Goal: Communication & Community: Answer question/provide support

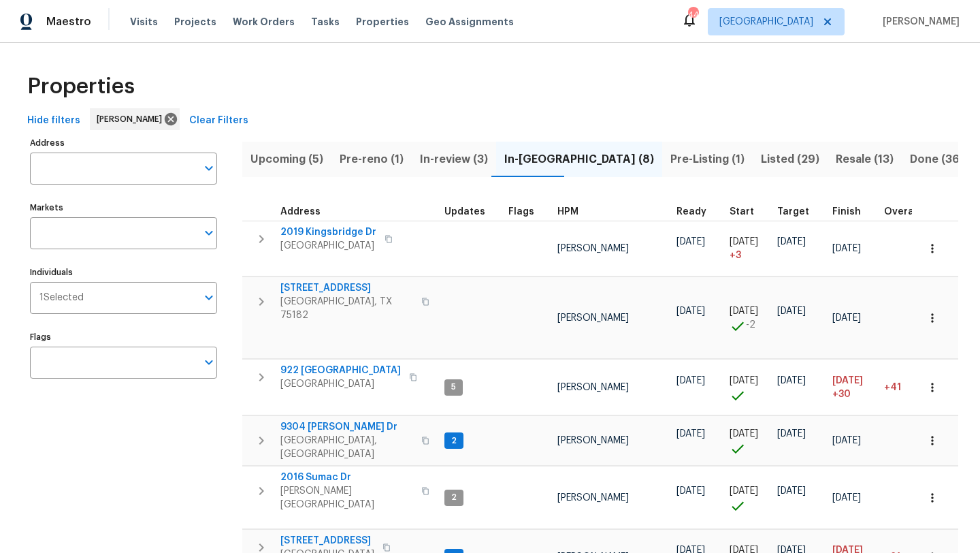
click at [761, 154] on span "Listed (29)" at bounding box center [790, 159] width 59 height 19
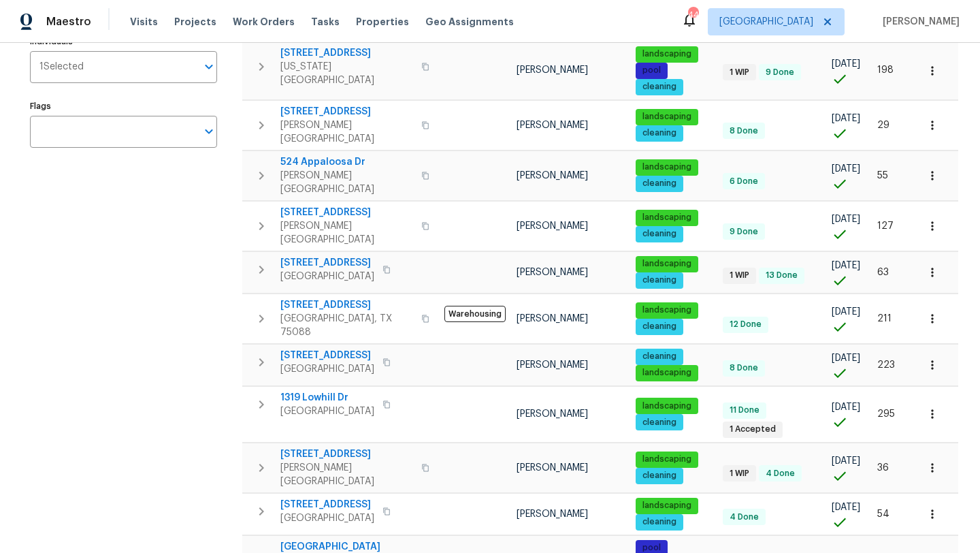
scroll to position [240, 0]
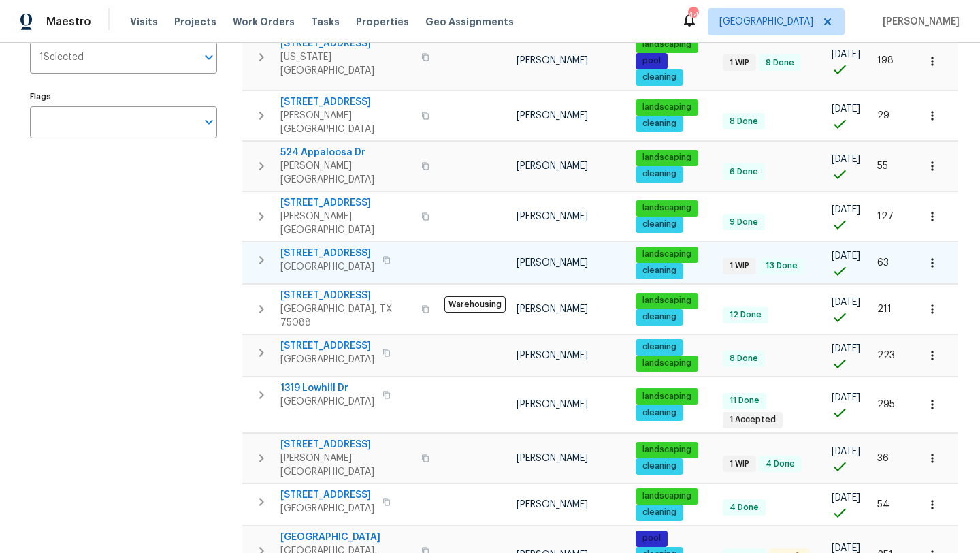
click at [933, 258] on icon "button" at bounding box center [932, 262] width 2 height 9
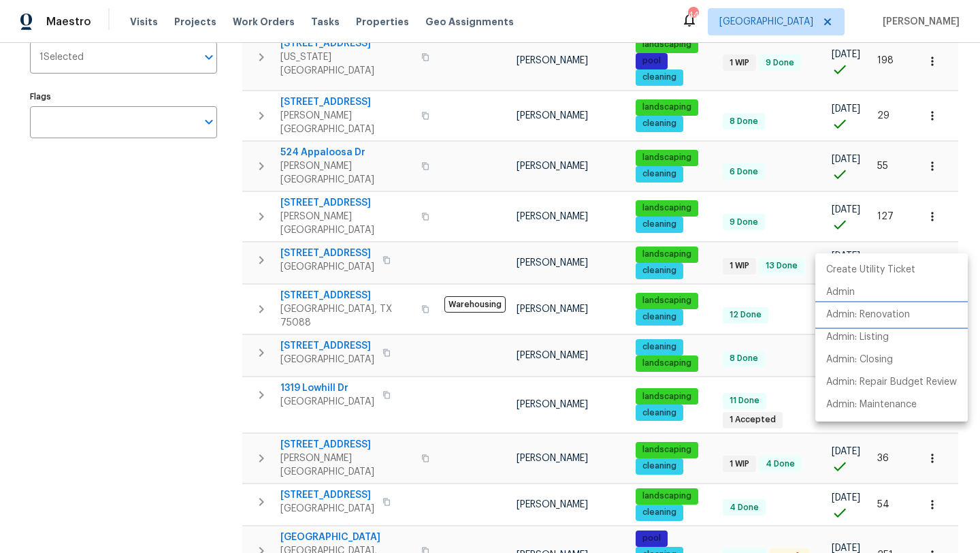
click at [891, 310] on p "Admin: Renovation" at bounding box center [868, 315] width 84 height 14
click at [190, 338] on div at bounding box center [490, 276] width 980 height 553
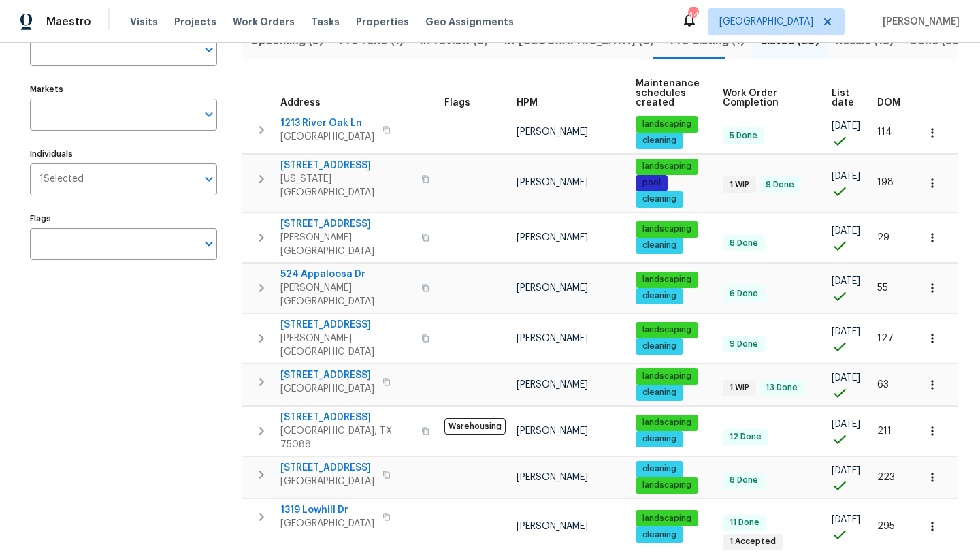
scroll to position [0, 0]
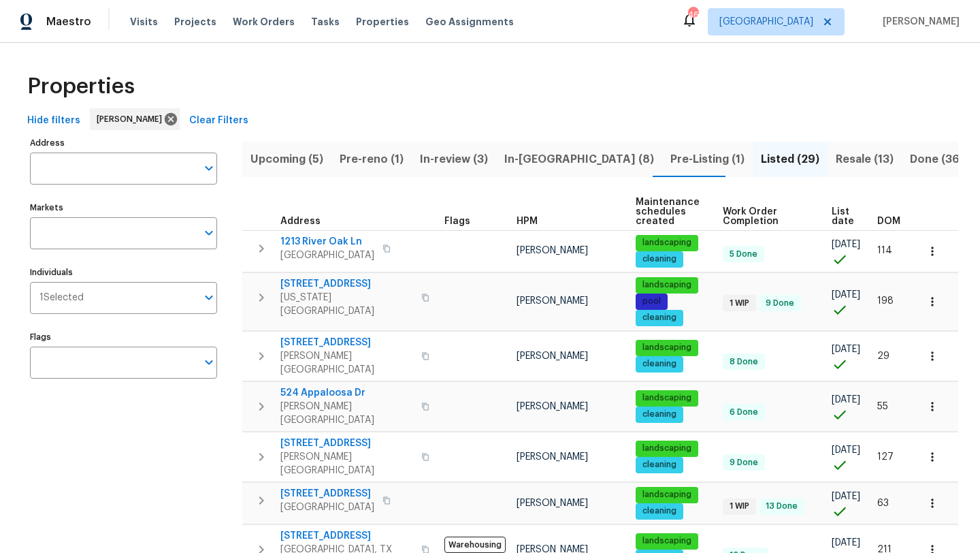
click at [514, 161] on span "In-reno (8)" at bounding box center [579, 159] width 150 height 19
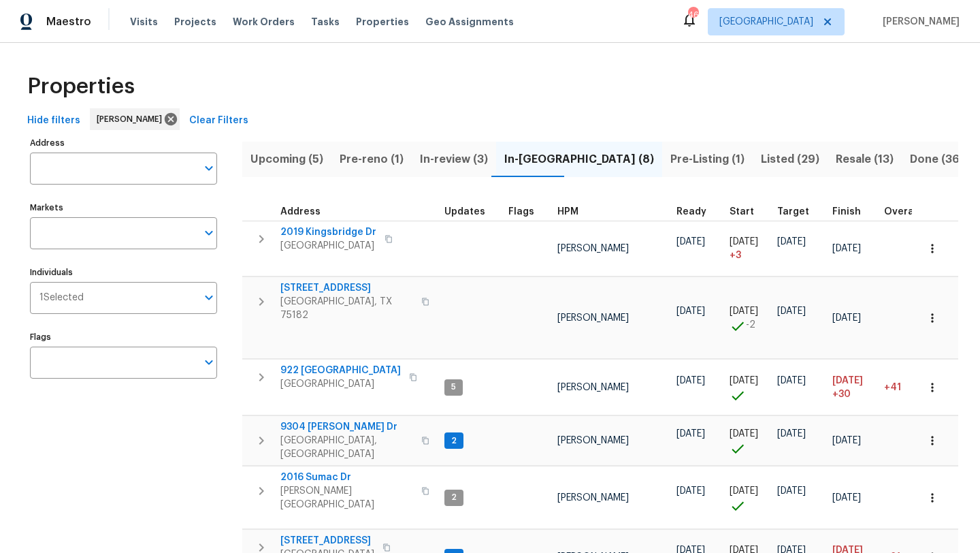
click at [280, 159] on span "Upcoming (5)" at bounding box center [286, 159] width 73 height 19
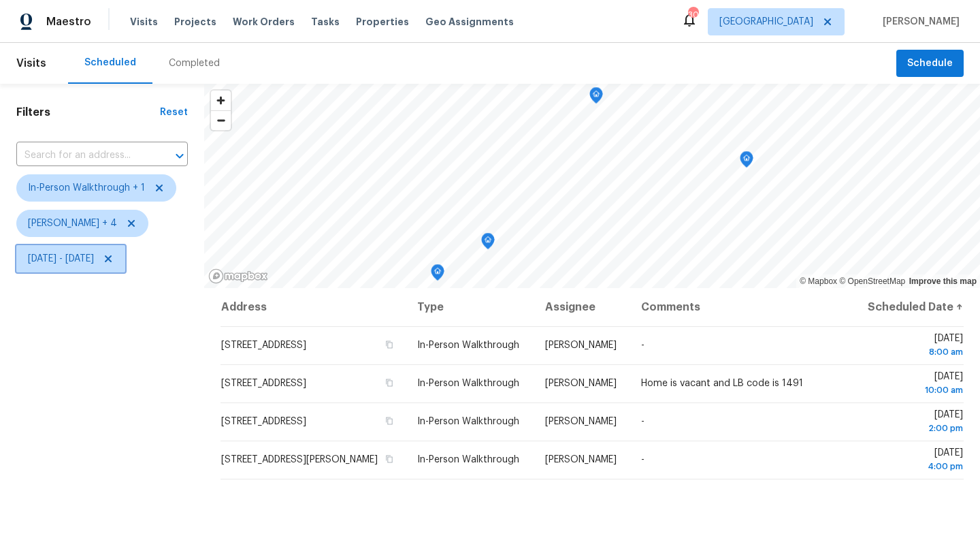
click at [94, 256] on span "[DATE] - [DATE]" at bounding box center [61, 259] width 66 height 14
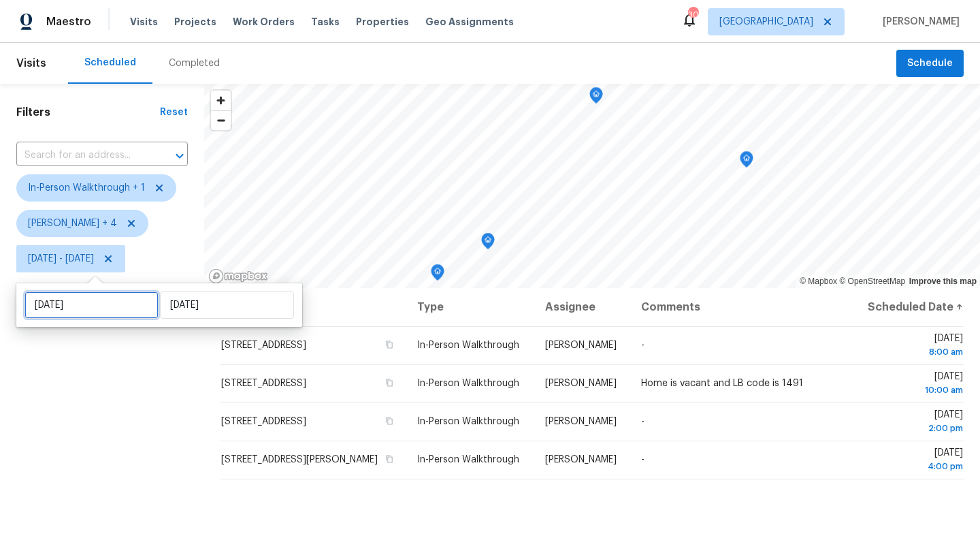
select select "8"
select select "2025"
select select "9"
select select "2025"
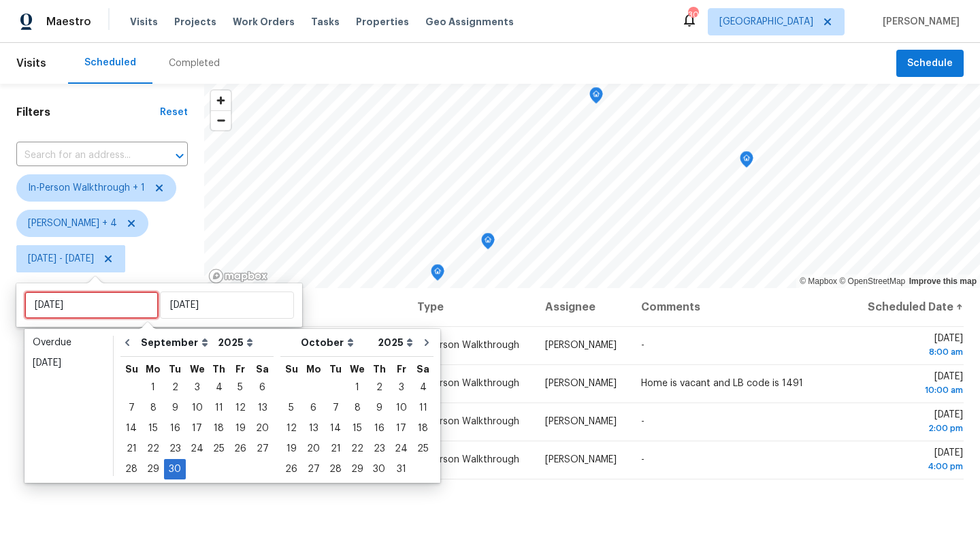
click at [118, 312] on input "Tue, Sep 30" at bounding box center [91, 304] width 134 height 27
type input "Sun, Oct 19"
click at [370, 385] on div "2" at bounding box center [379, 387] width 22 height 19
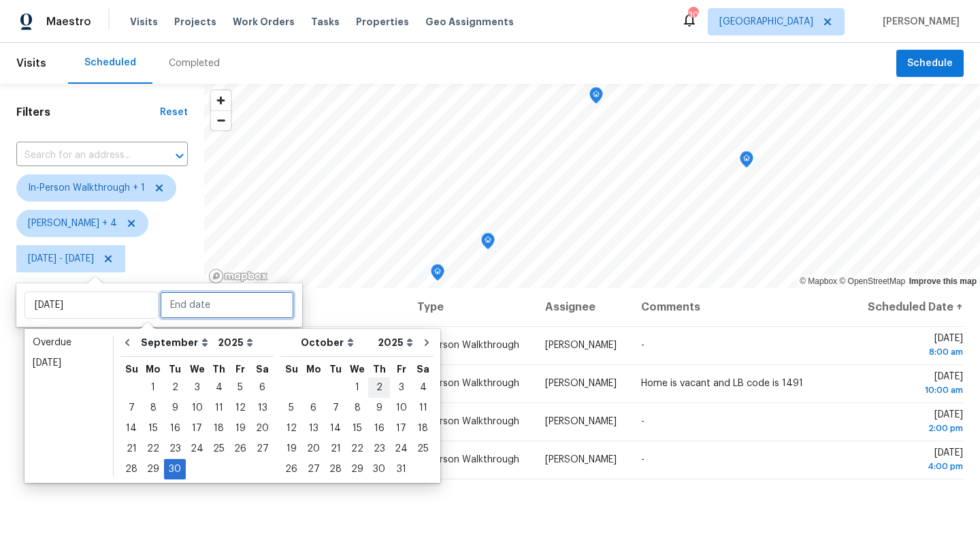
type input "Thu, Oct 02"
type input "[DATE]"
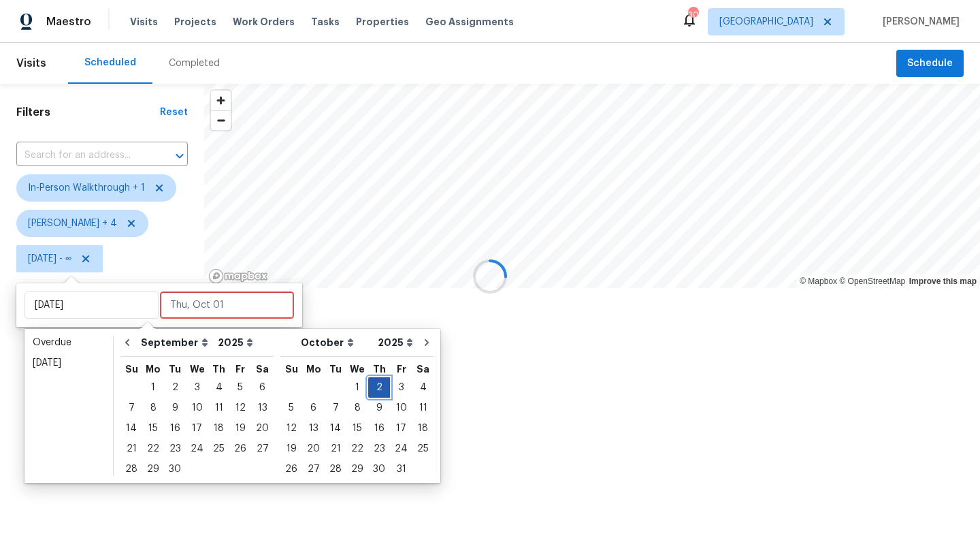
click at [370, 385] on div "2" at bounding box center [379, 387] width 22 height 19
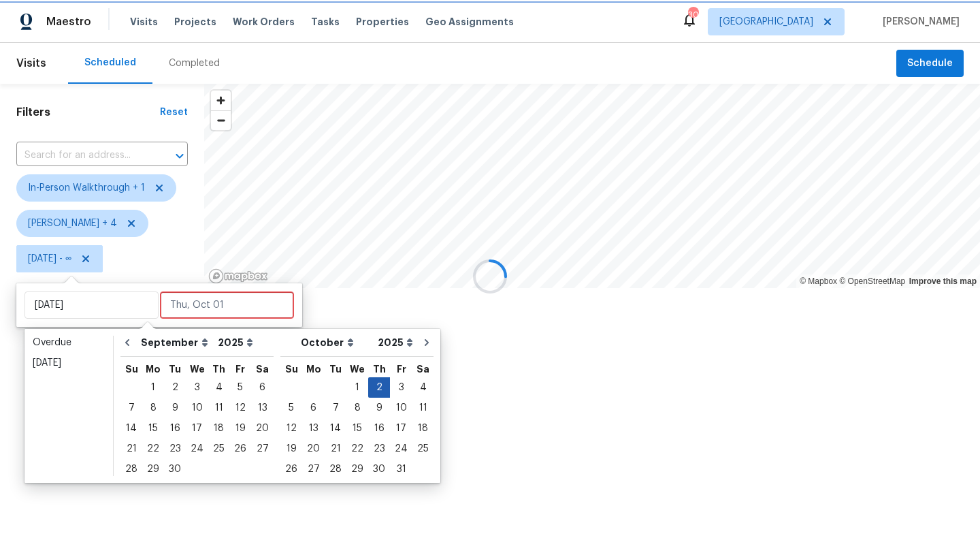
type input "Thu, Oct 02"
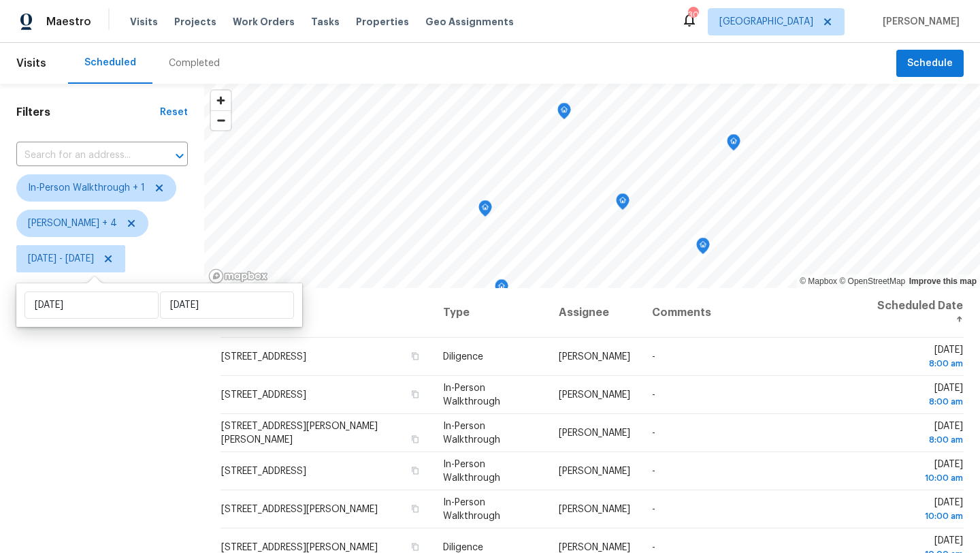
click at [178, 438] on div "Filters Reset ​ In-Person Walkthrough + 1 Alicia Anices + 4 Thu, Oct 02 - Thu, …" at bounding box center [102, 407] width 204 height 646
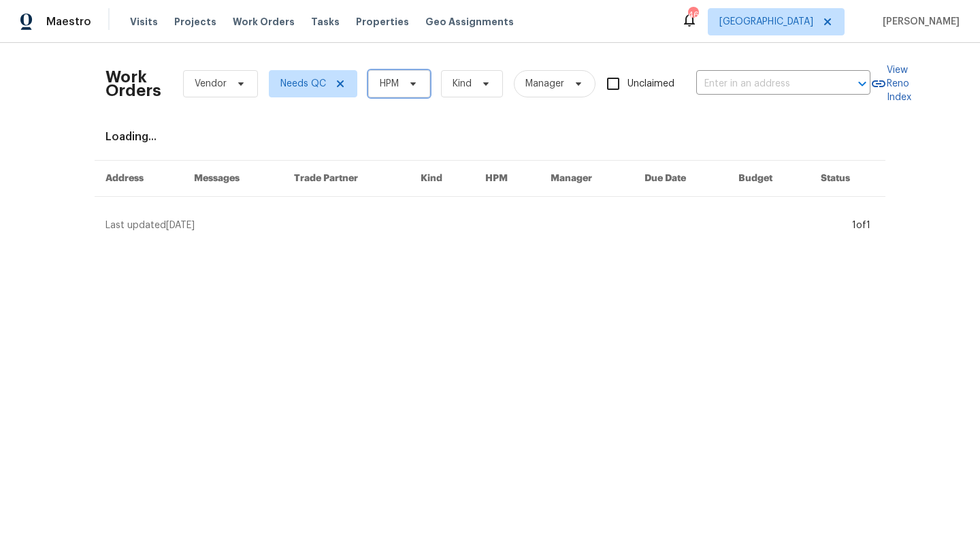
click at [404, 93] on span "HPM" at bounding box center [399, 83] width 62 height 27
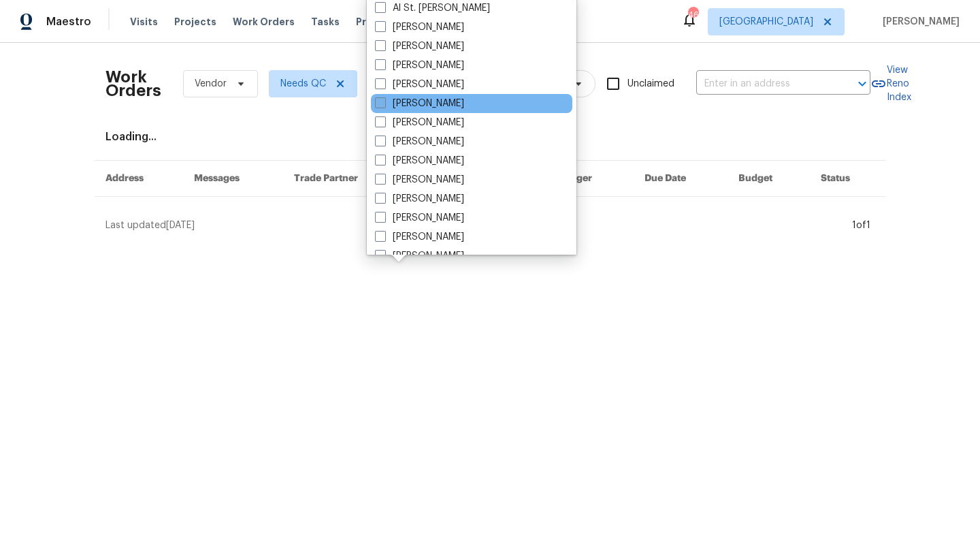
click at [413, 105] on label "[PERSON_NAME]" at bounding box center [419, 104] width 89 height 14
click at [384, 105] on input "[PERSON_NAME]" at bounding box center [379, 101] width 9 height 9
checkbox input "true"
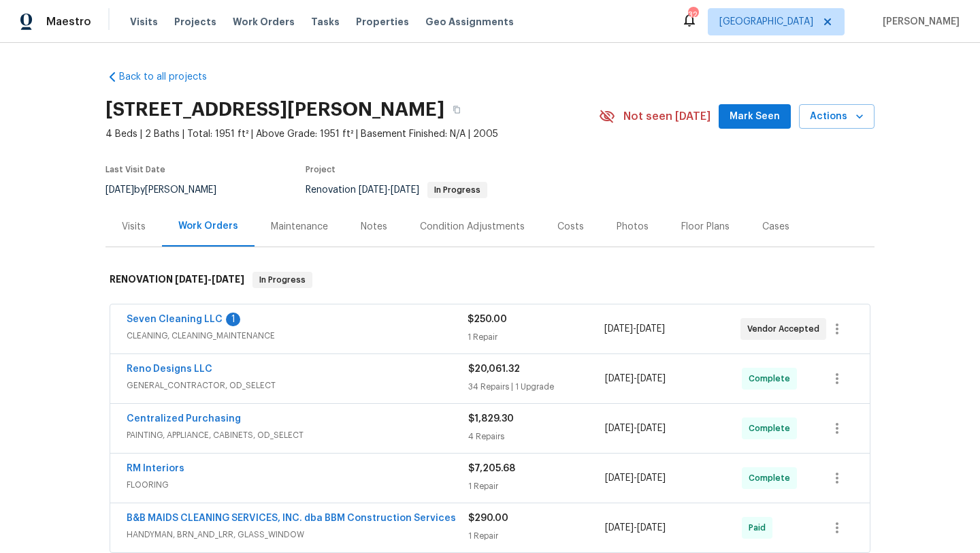
click at [177, 314] on span "Seven Cleaning LLC" at bounding box center [175, 319] width 96 height 14
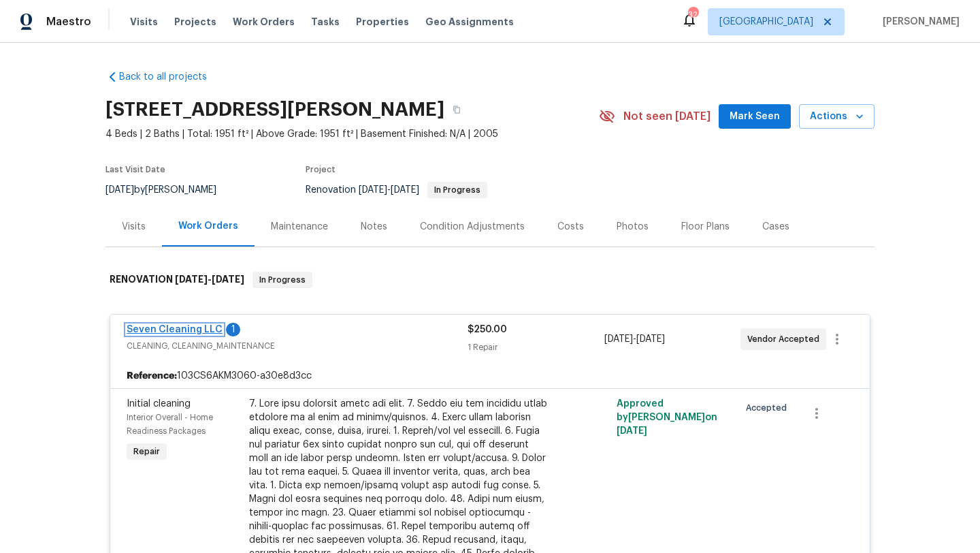
click at [192, 327] on link "Seven Cleaning LLC" at bounding box center [175, 330] width 96 height 10
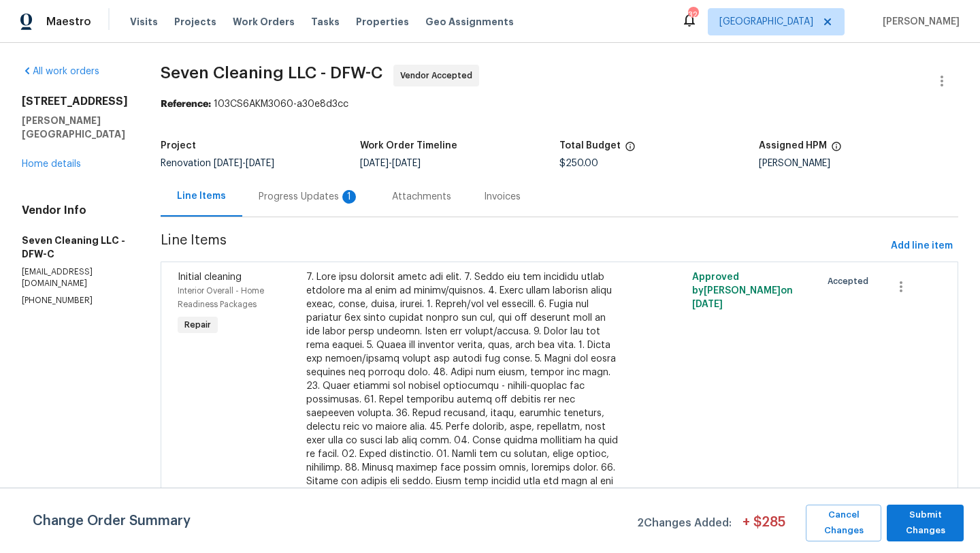
click at [338, 196] on div "Progress Updates 1" at bounding box center [309, 197] width 101 height 14
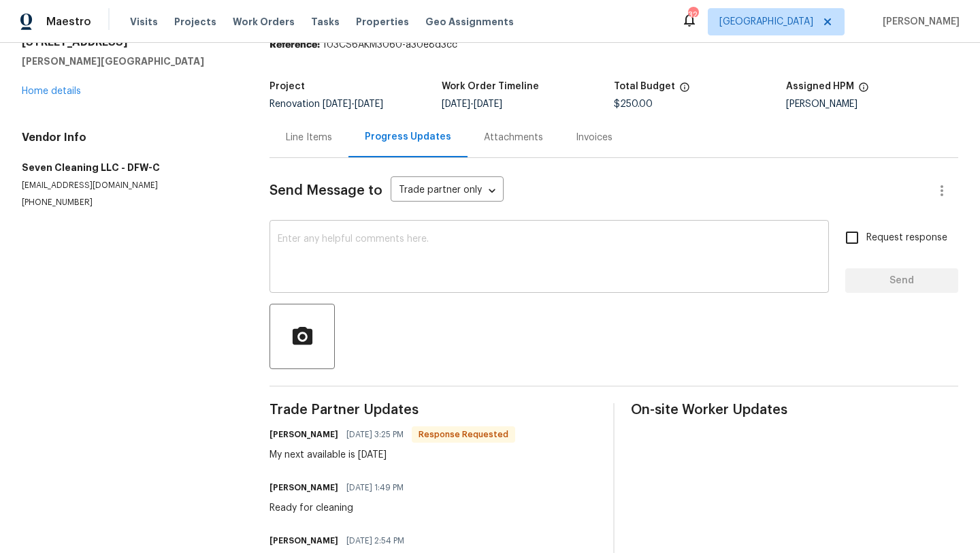
scroll to position [61, 0]
click at [387, 260] on textarea at bounding box center [549, 257] width 543 height 48
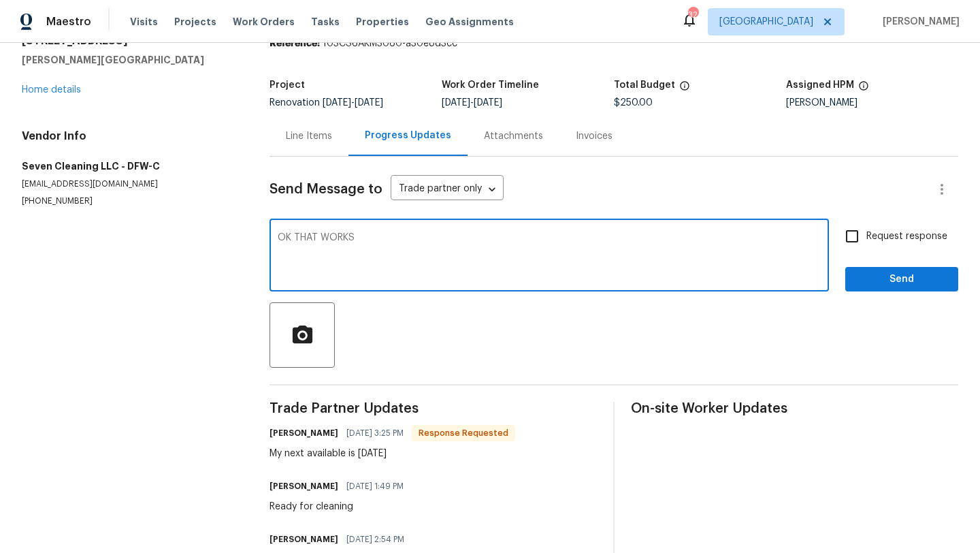
type textarea "OK THAT WORKS"
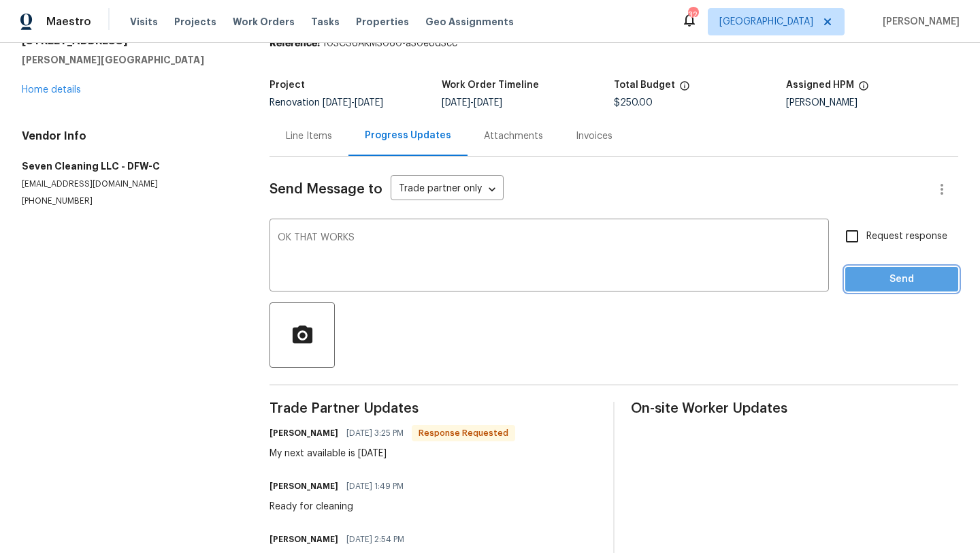
click at [897, 268] on button "Send" at bounding box center [901, 279] width 113 height 25
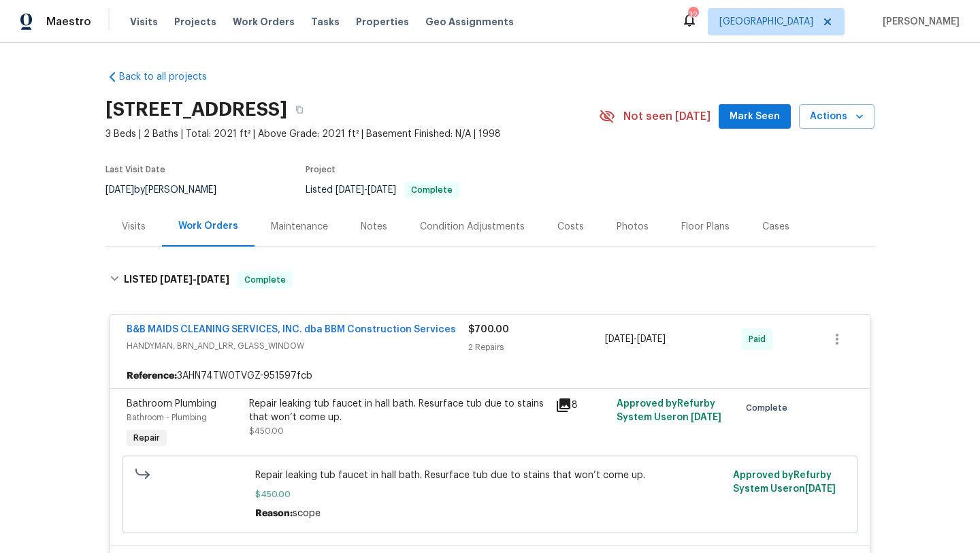
scroll to position [12, 0]
